Goal: Information Seeking & Learning: Check status

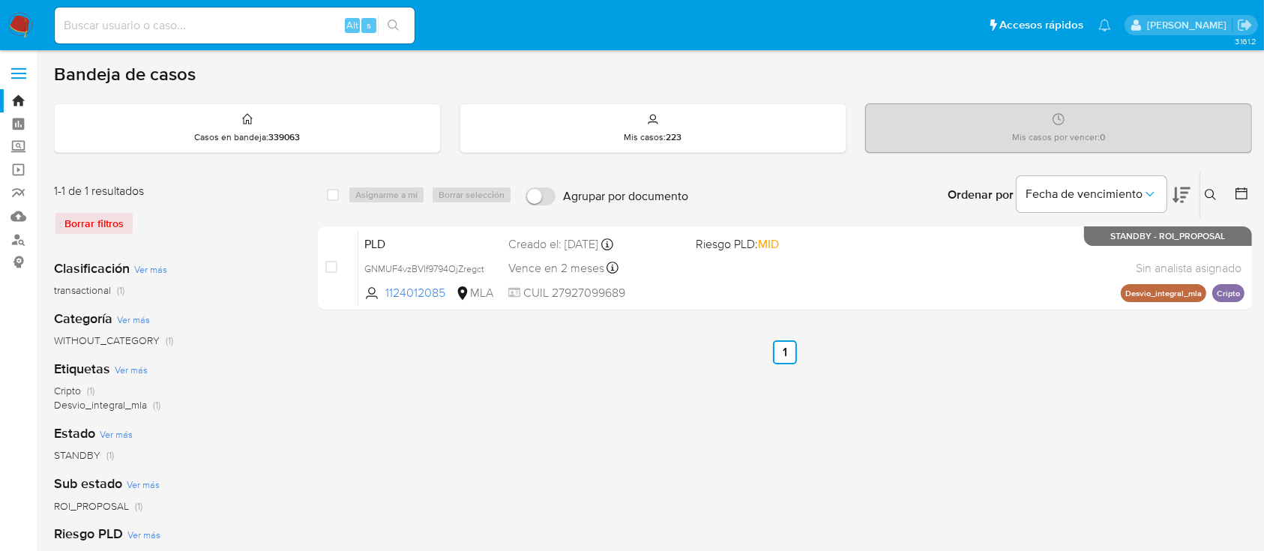
click at [1210, 190] on icon at bounding box center [1210, 195] width 12 height 12
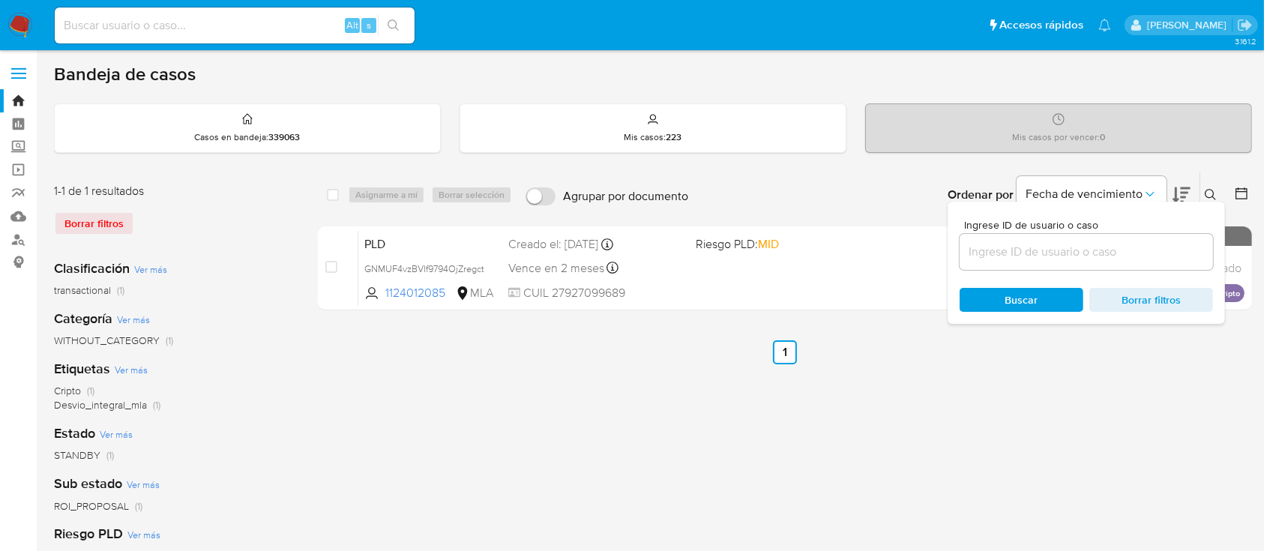
click at [1157, 249] on input at bounding box center [1085, 251] width 253 height 19
type input "534420884"
click at [1207, 189] on icon at bounding box center [1209, 194] width 11 height 11
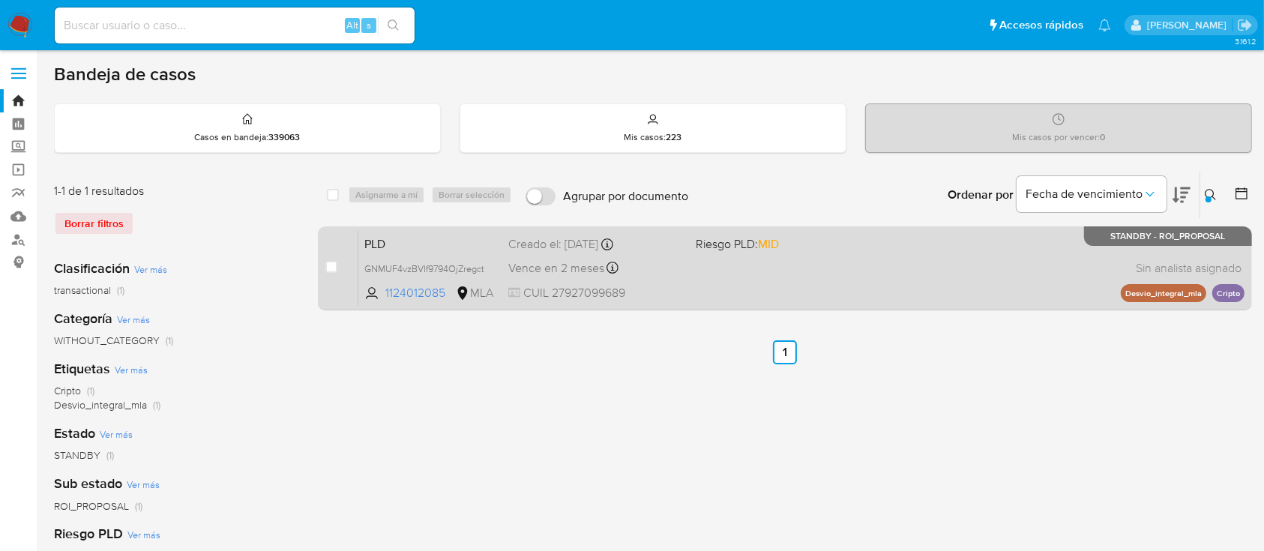
click at [828, 293] on div "PLD GNMUF4vzBVIf9794OjZregct 1124012085 MLA Riesgo PLD: MID Creado el: 12/09/20…" at bounding box center [801, 268] width 886 height 76
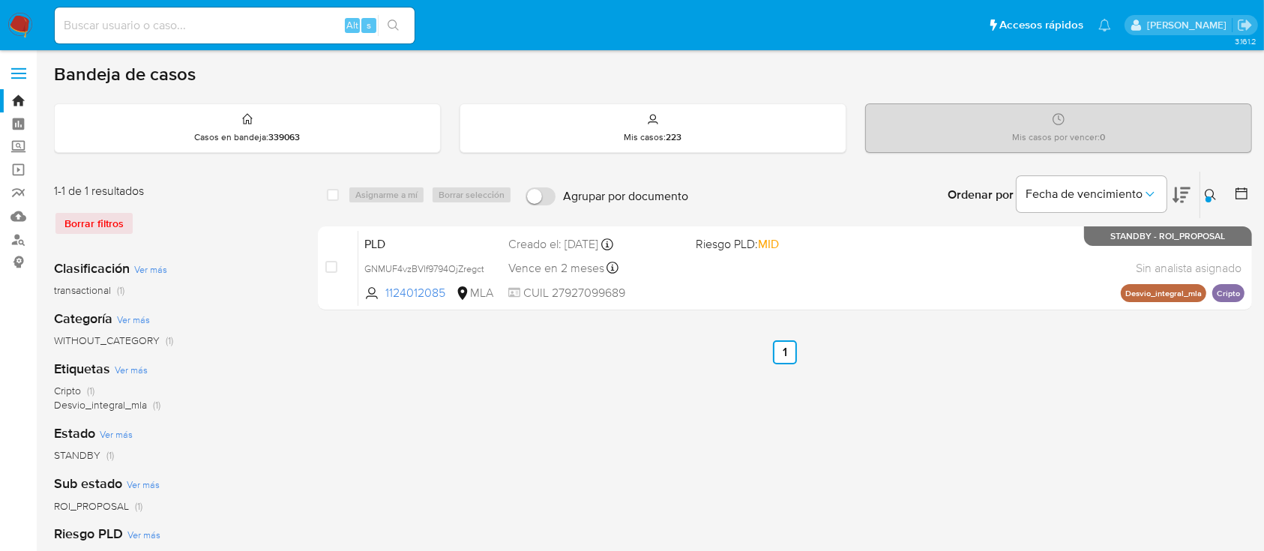
click at [1206, 189] on icon at bounding box center [1210, 195] width 12 height 12
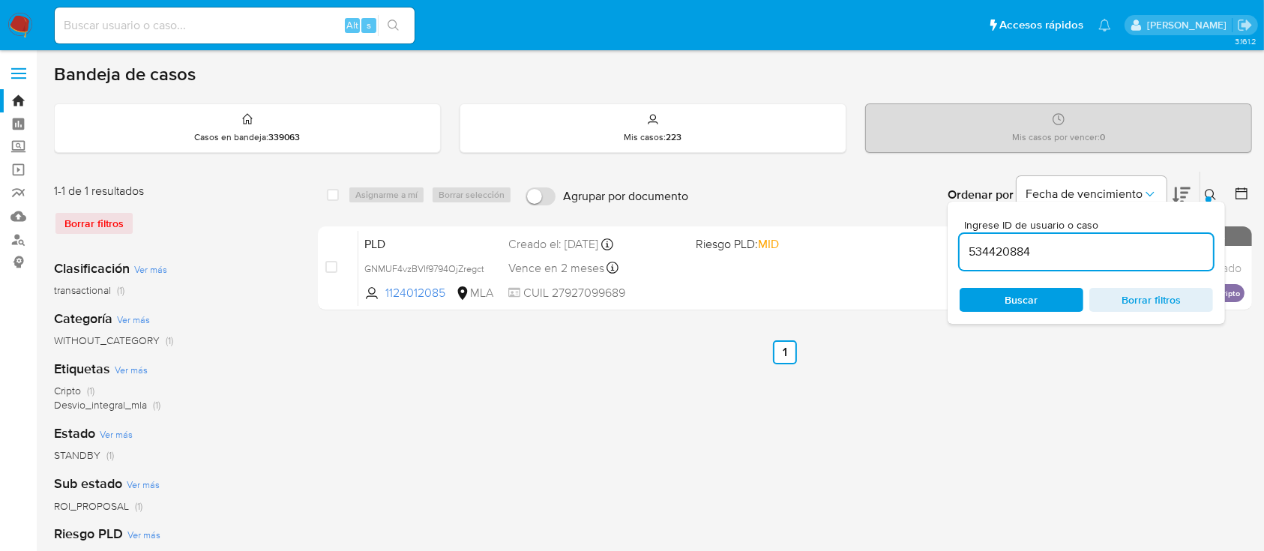
click at [1006, 249] on input "534420884" at bounding box center [1085, 251] width 253 height 19
click at [1211, 187] on button at bounding box center [1212, 195] width 25 height 18
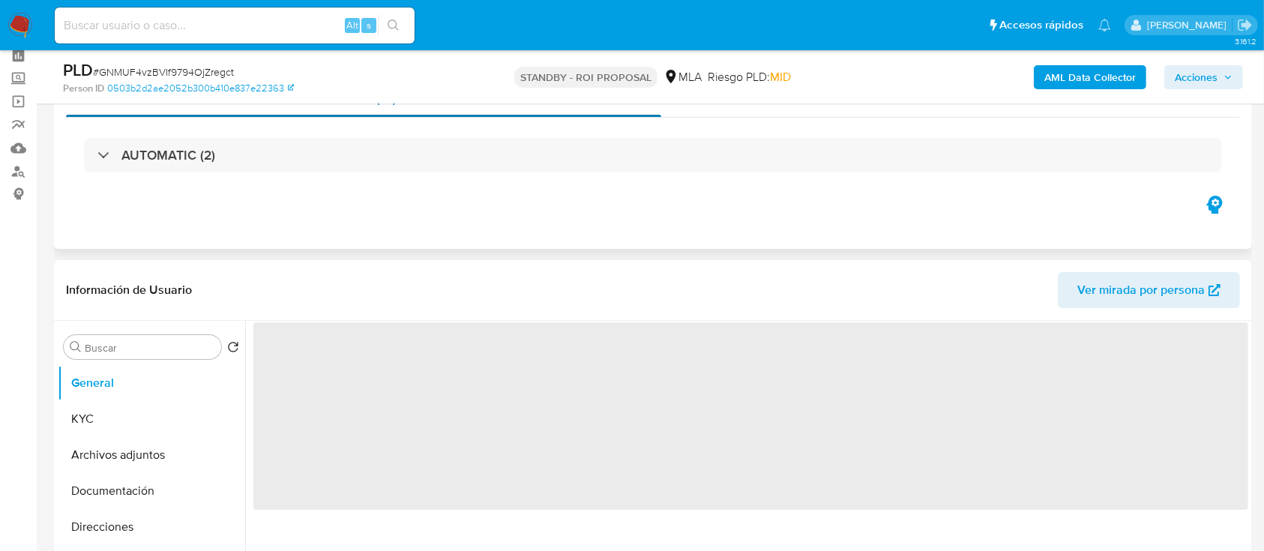
scroll to position [100, 0]
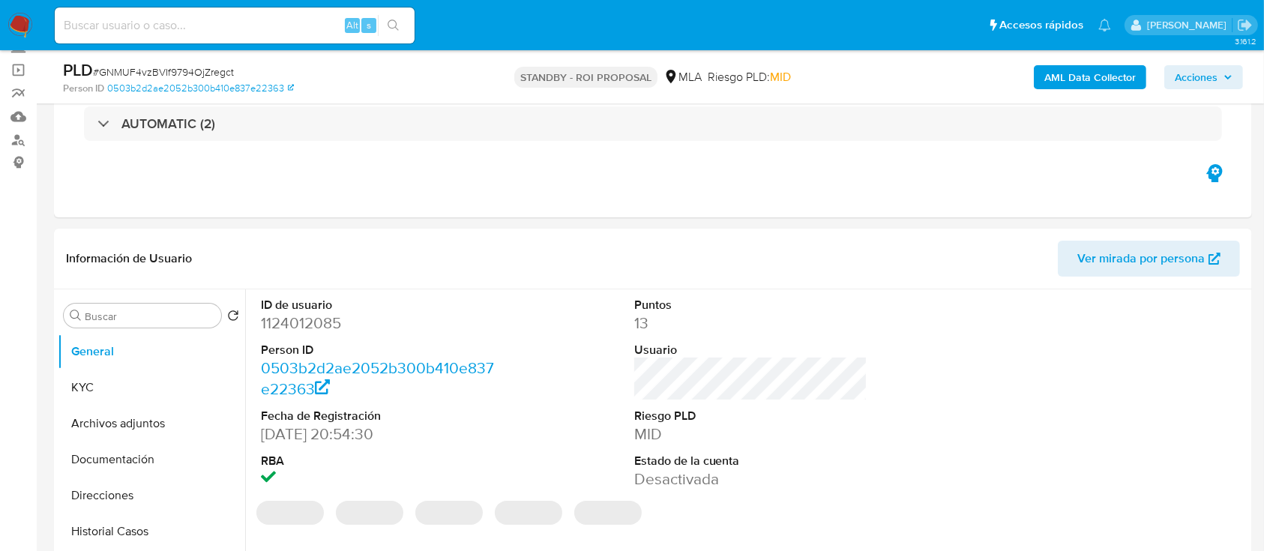
select select "10"
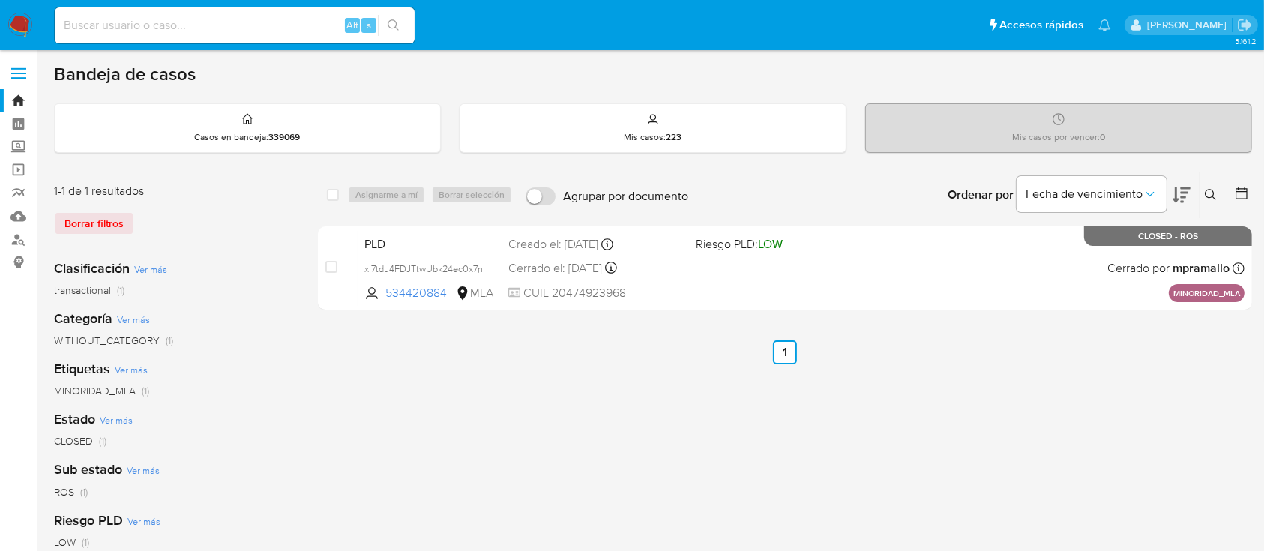
click at [1210, 189] on icon at bounding box center [1210, 195] width 12 height 12
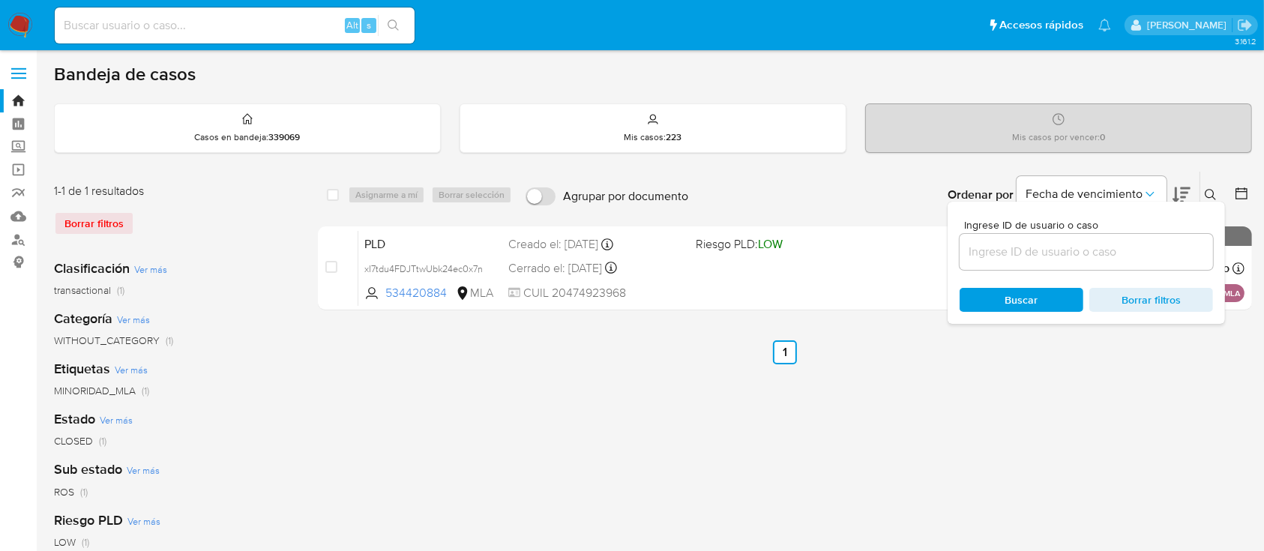
click at [1141, 245] on input at bounding box center [1085, 251] width 253 height 19
type input "534420884"
click at [1203, 191] on button at bounding box center [1212, 195] width 25 height 18
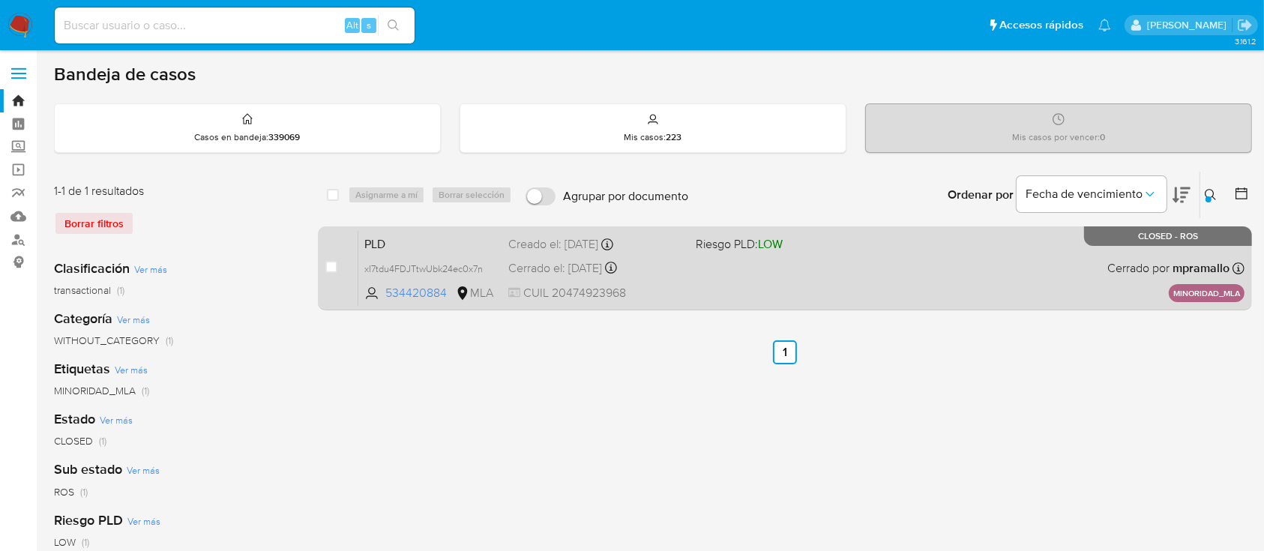
click at [936, 266] on div "PLD xI7tdu4FDJTtwUbk24ec0x7n 534420884 MLA Riesgo PLD: LOW Creado el: 12/07/202…" at bounding box center [801, 268] width 886 height 76
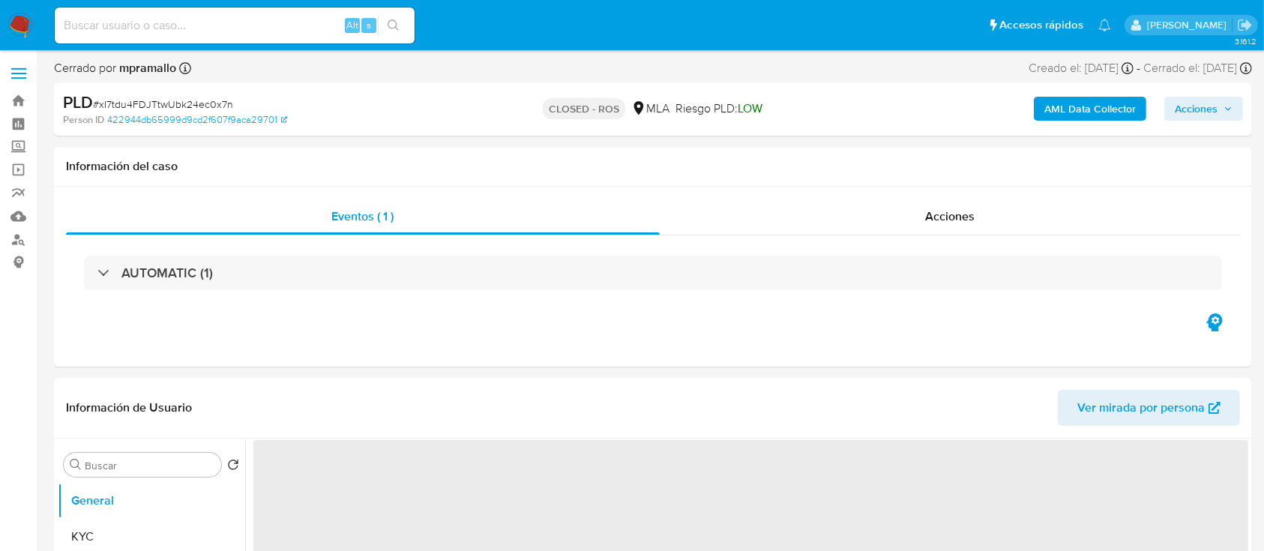
select select "10"
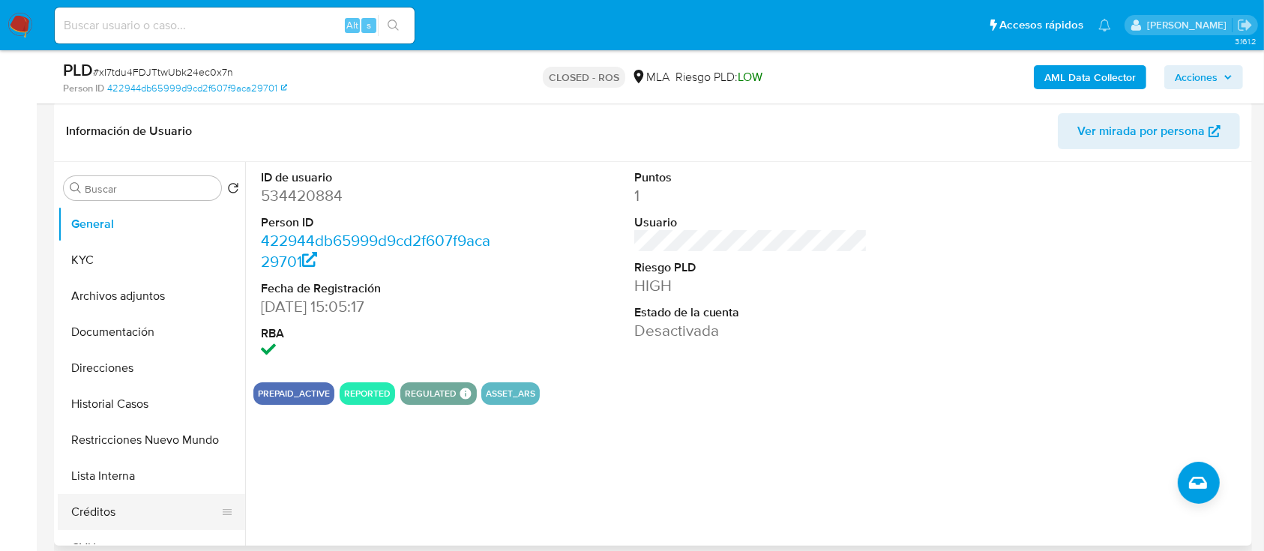
scroll to position [300, 0]
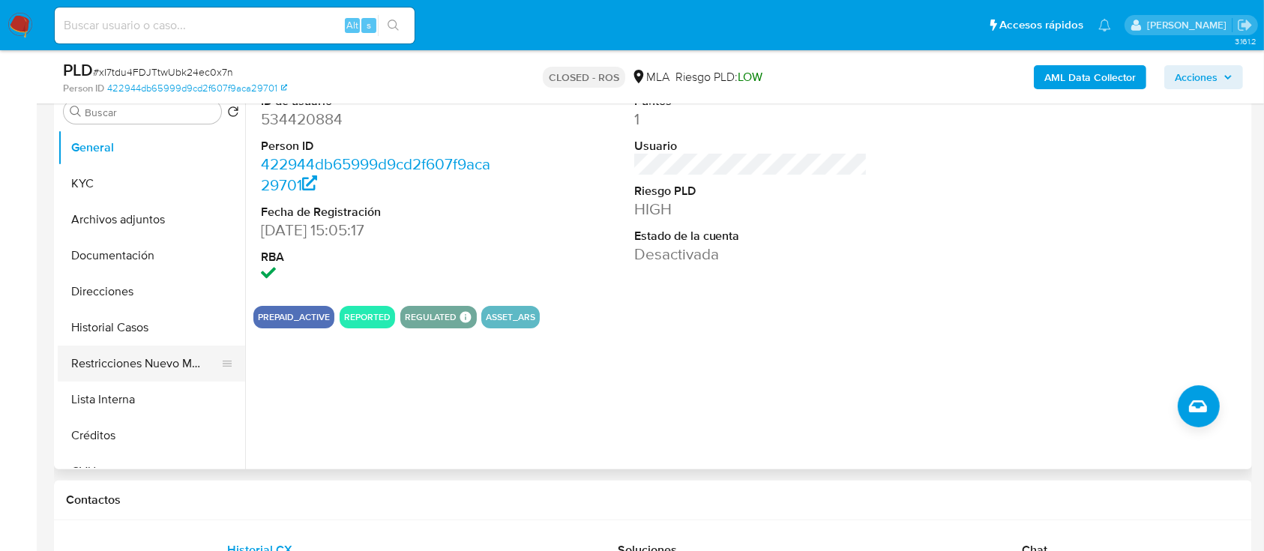
click at [166, 363] on button "Restricciones Nuevo Mundo" at bounding box center [145, 364] width 175 height 36
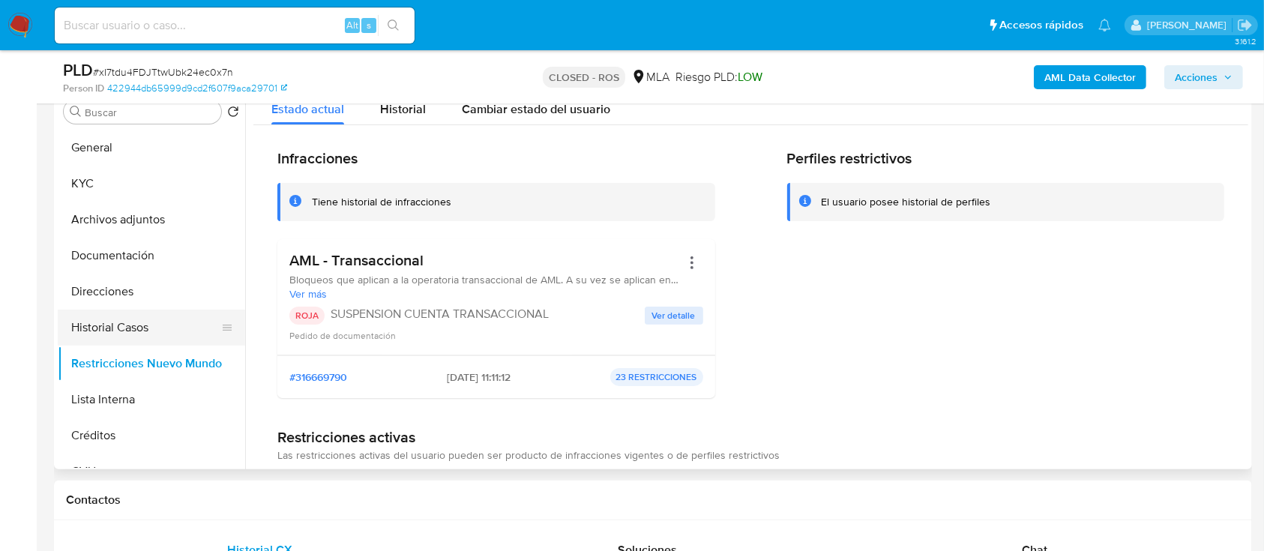
click at [143, 331] on button "Historial Casos" at bounding box center [145, 328] width 175 height 36
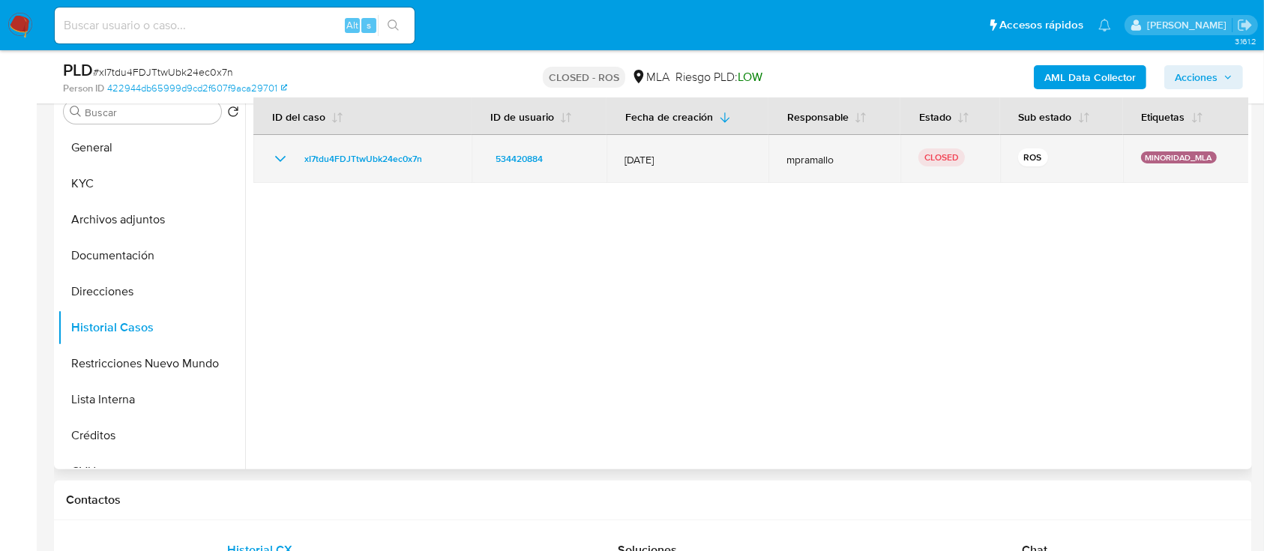
click at [277, 160] on icon "Mostrar/Ocultar" at bounding box center [280, 159] width 18 height 18
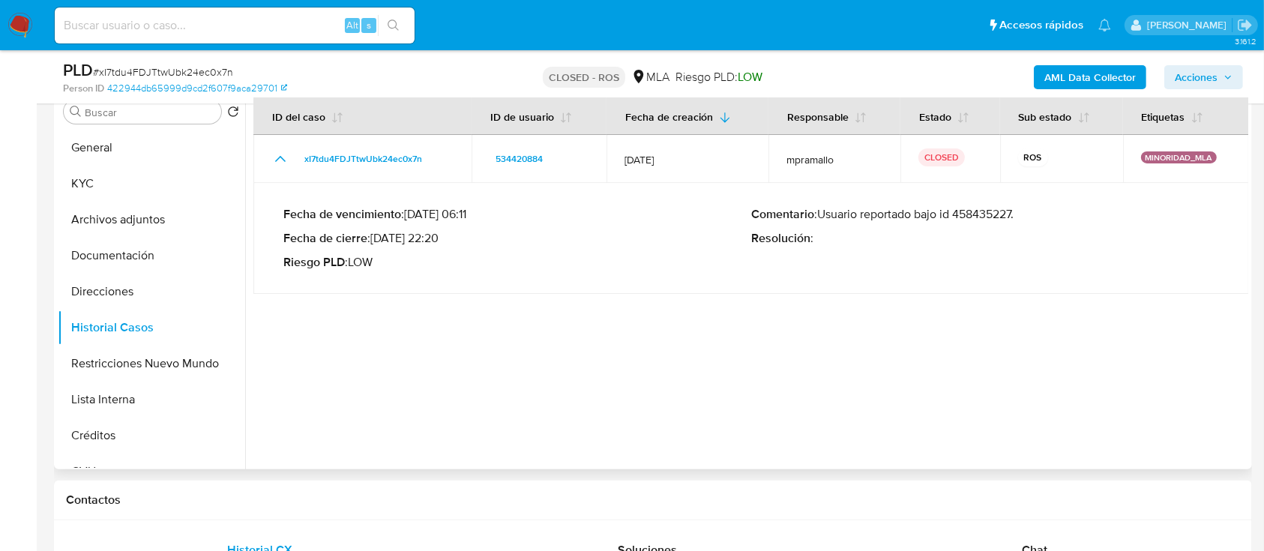
click at [967, 204] on div "Fecha de vencimiento : 10/10/2023 06:11 Fecha de cierre : 05/12/2023 22:20 Ries…" at bounding box center [750, 238] width 935 height 87
click at [992, 218] on p "Comentario : Usuario reportado bajo id 458435227." at bounding box center [985, 214] width 468 height 15
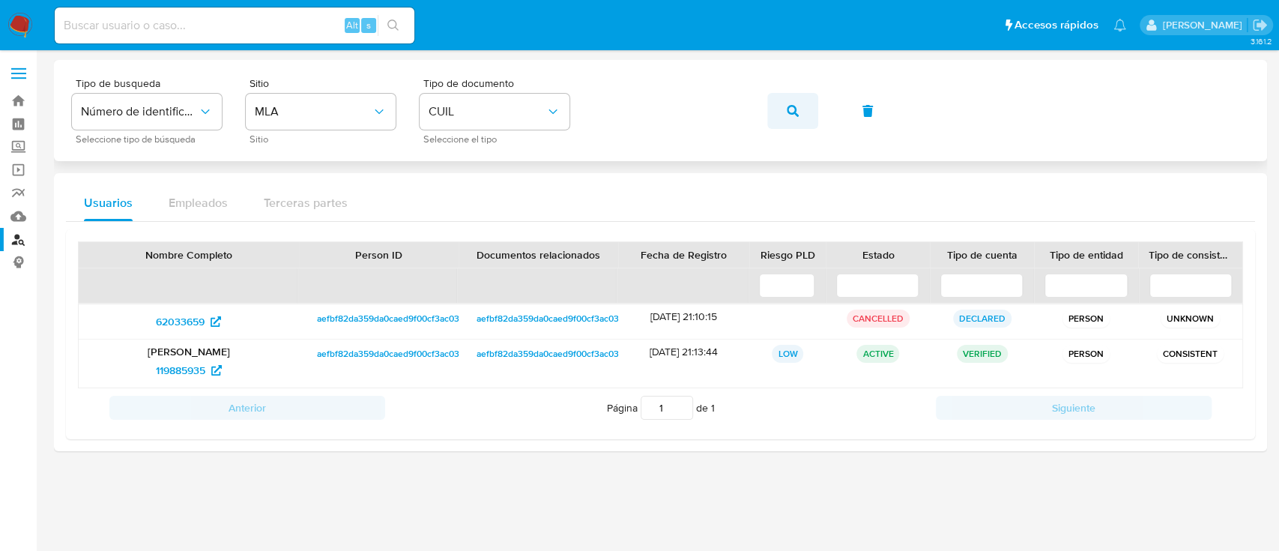
click at [808, 115] on button "button" at bounding box center [792, 111] width 51 height 36
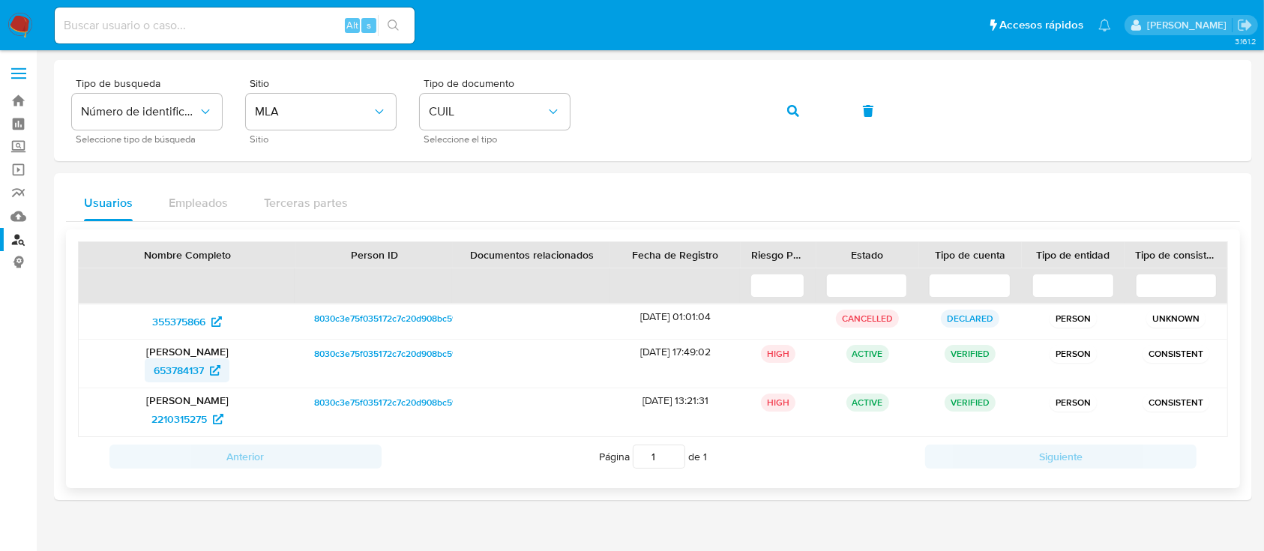
click at [205, 363] on span "653784137" at bounding box center [187, 370] width 67 height 24
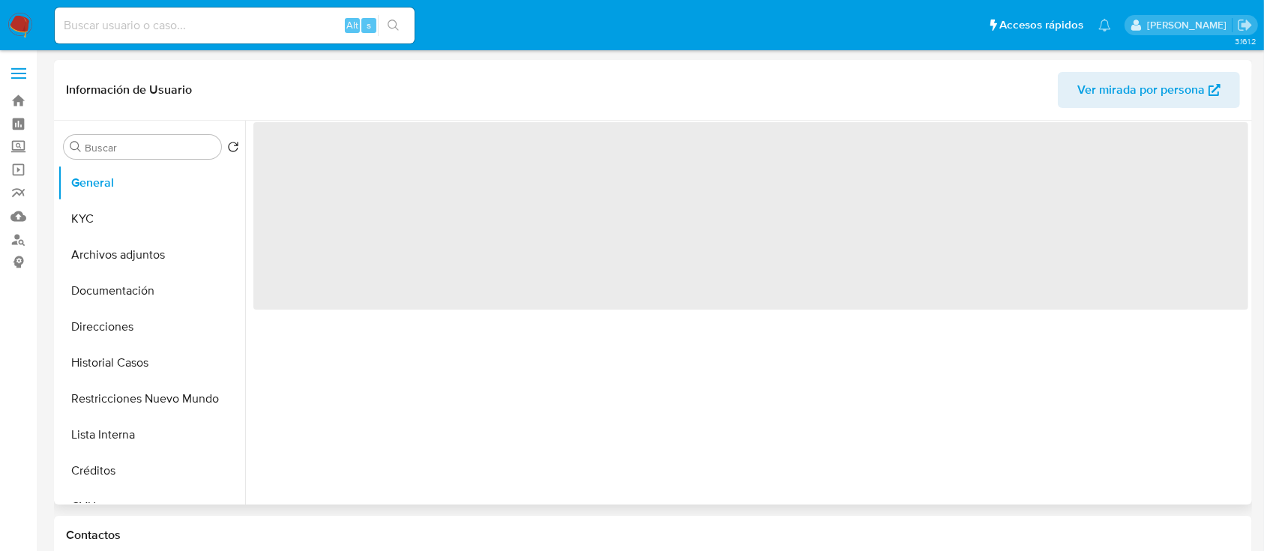
select select "10"
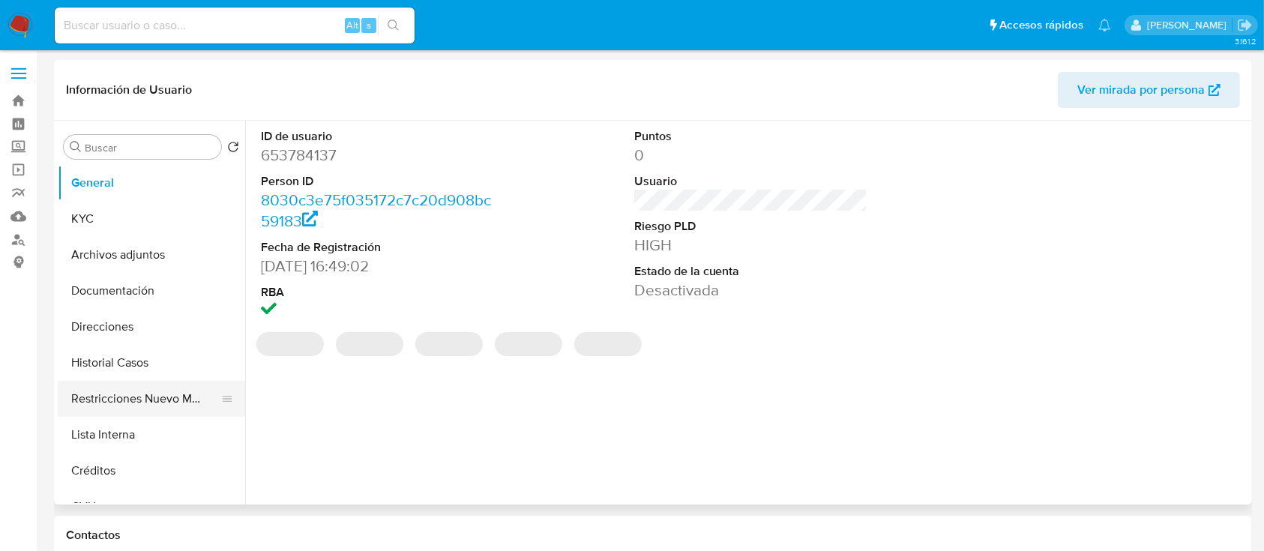
click at [110, 407] on button "Restricciones Nuevo Mundo" at bounding box center [145, 399] width 175 height 36
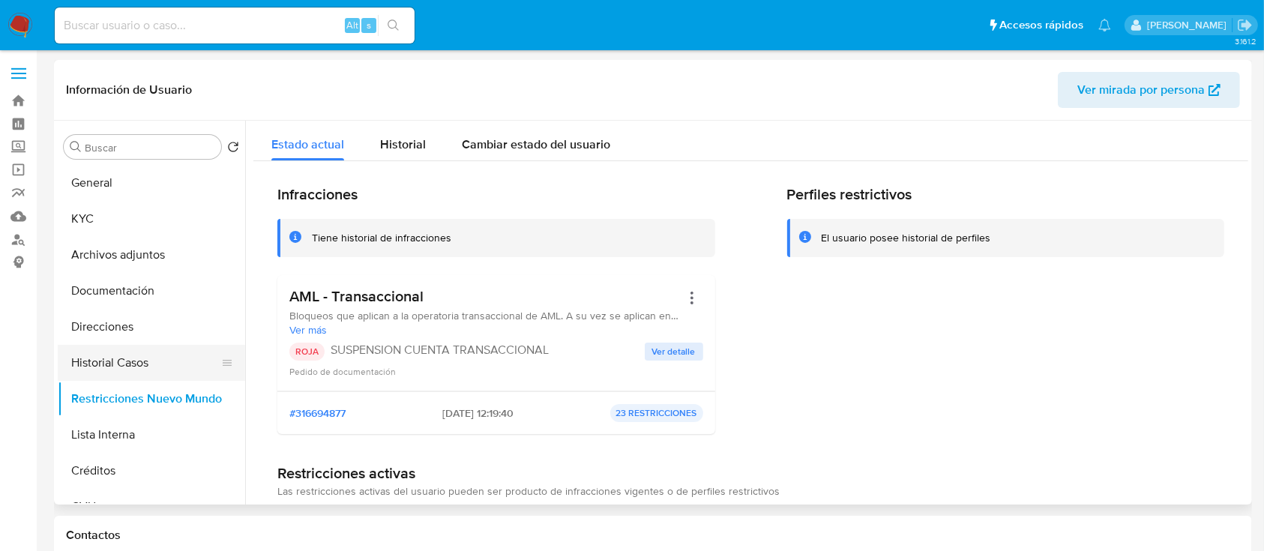
click at [128, 357] on button "Historial Casos" at bounding box center [145, 363] width 175 height 36
